Goal: Task Accomplishment & Management: Manage account settings

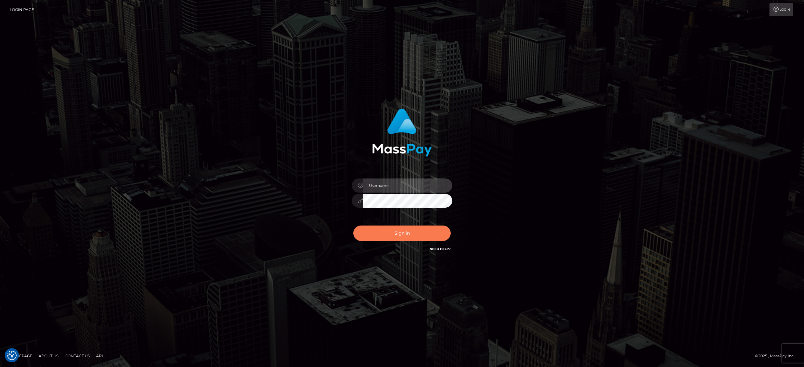
type input "[PERSON_NAME].[PERSON_NAME]"
click at [378, 233] on button "Sign in" at bounding box center [401, 233] width 97 height 15
type input "[PERSON_NAME].[PERSON_NAME]"
click at [378, 232] on button "Sign in" at bounding box center [401, 233] width 97 height 15
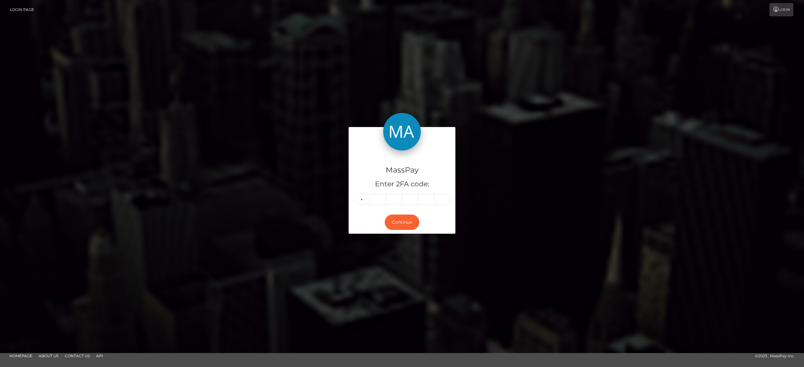
type input "2"
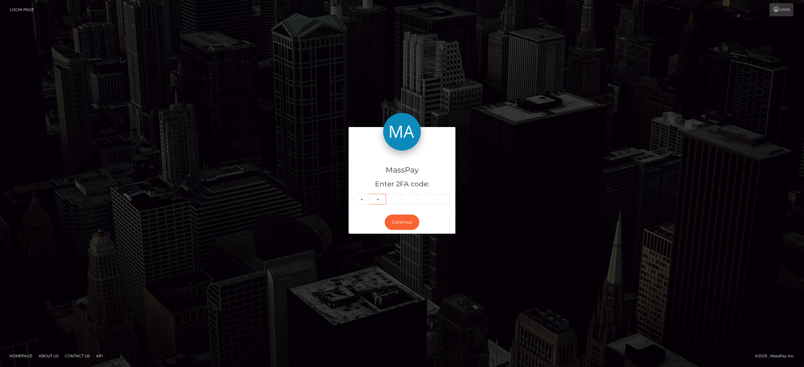
type input "1"
type input "2"
type input "4"
type input "2"
type input "0"
